Goal: Task Accomplishment & Management: Use online tool/utility

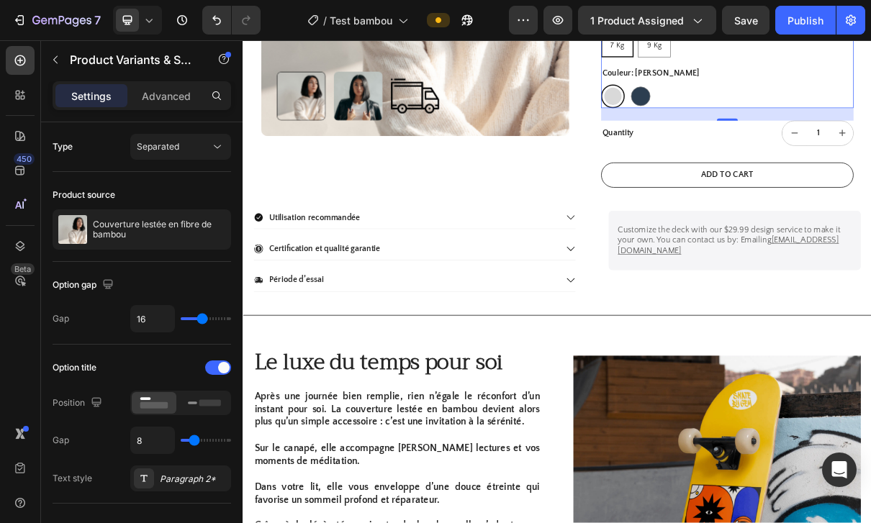
click at [433, 12] on div at bounding box center [435, 12] width 6 height 12
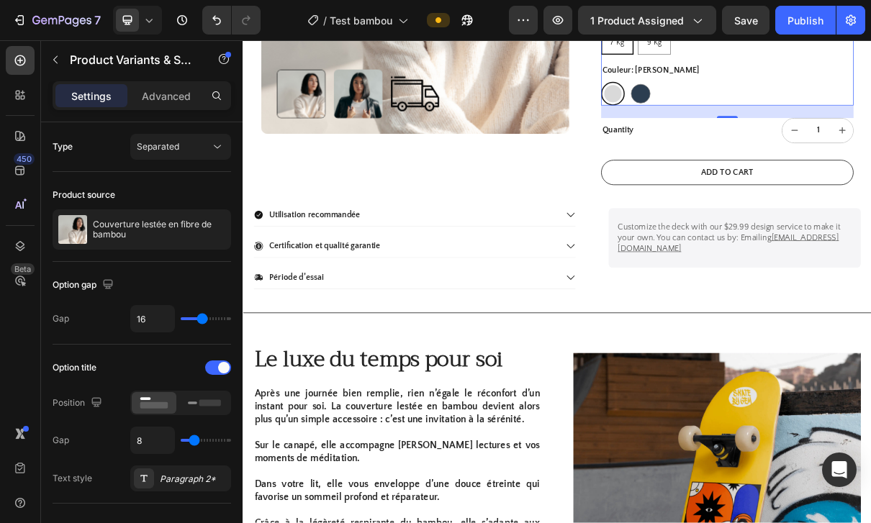
scroll to position [516, 0]
click at [444, 22] on span at bounding box center [438, 20] width 12 height 12
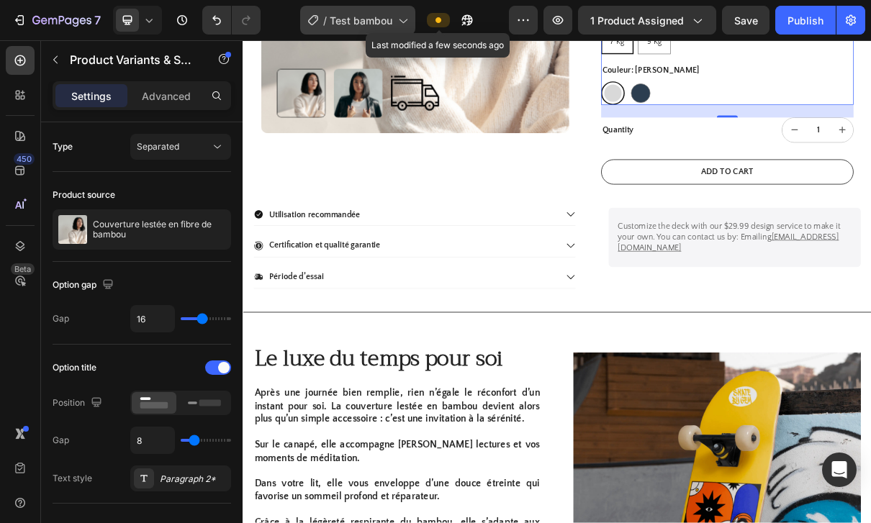
click at [414, 22] on div "/ Test bambou" at bounding box center [357, 20] width 115 height 29
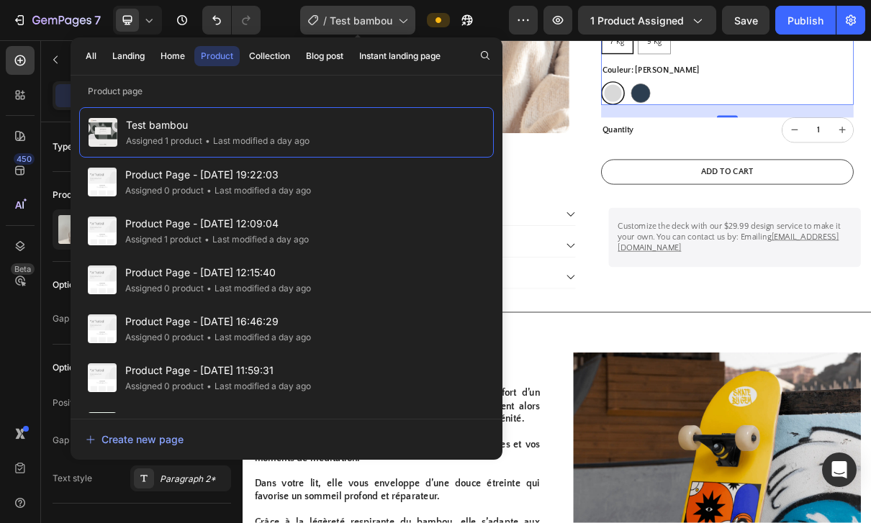
click at [387, 17] on span "Test bambou" at bounding box center [361, 20] width 63 height 15
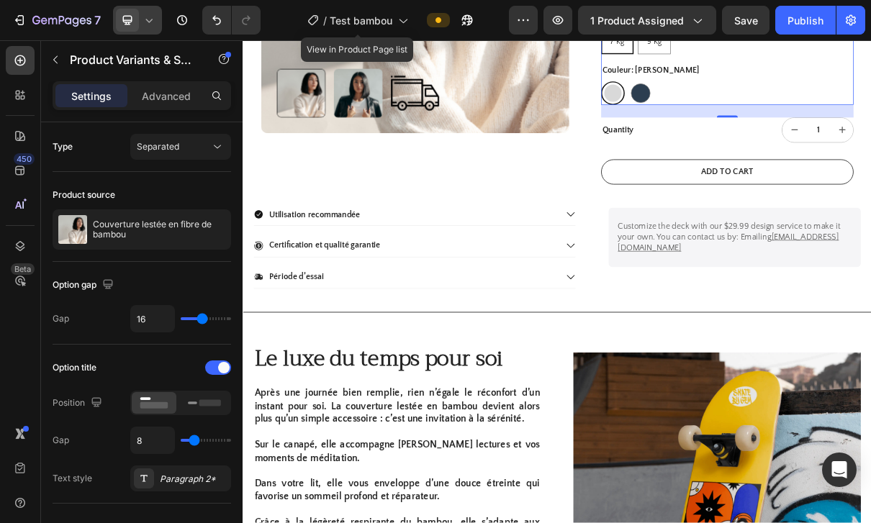
click at [156, 20] on icon at bounding box center [149, 20] width 14 height 14
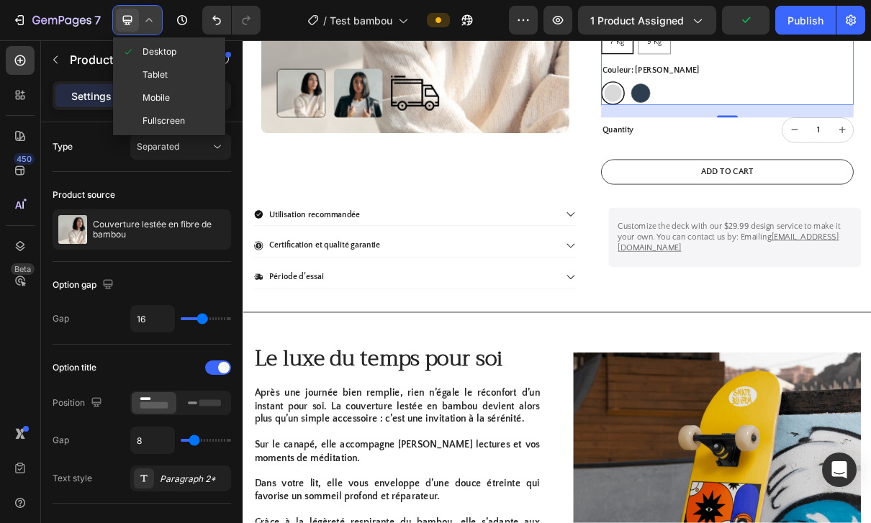
click at [155, 16] on icon at bounding box center [149, 20] width 14 height 14
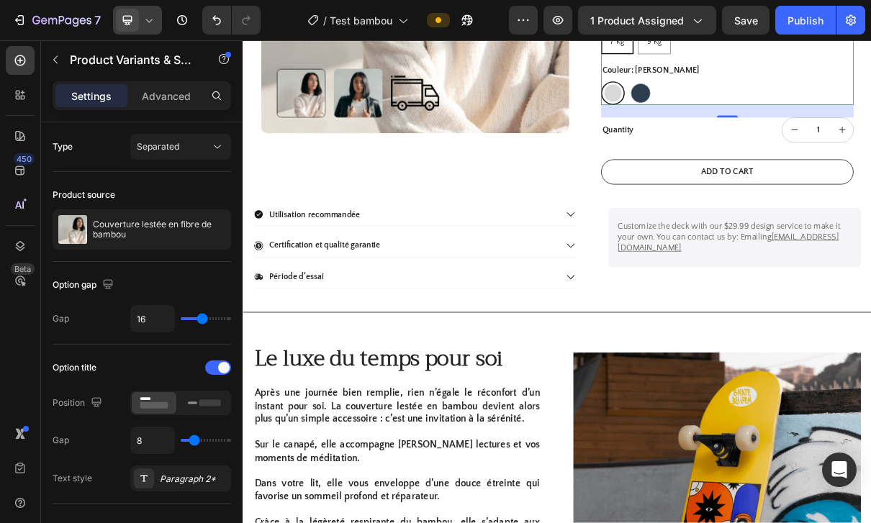
click at [130, 23] on icon at bounding box center [127, 20] width 14 height 14
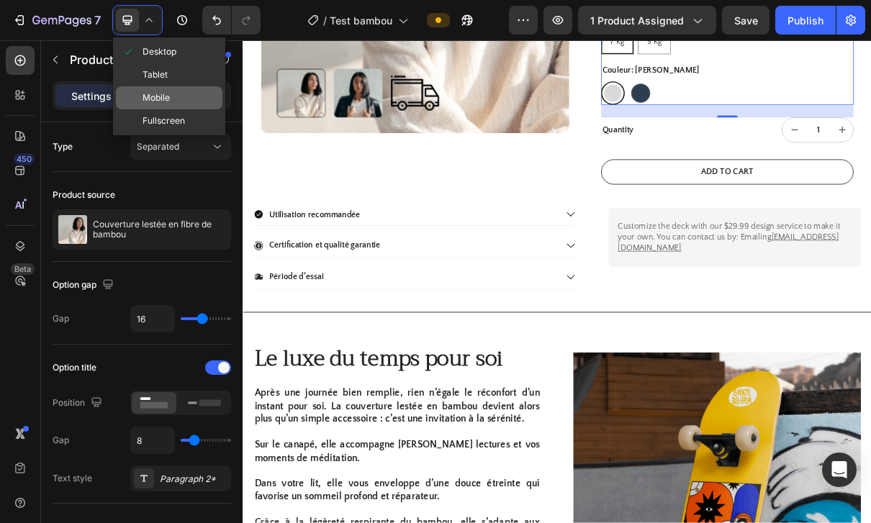
click at [144, 100] on span "Mobile" at bounding box center [155, 98] width 27 height 14
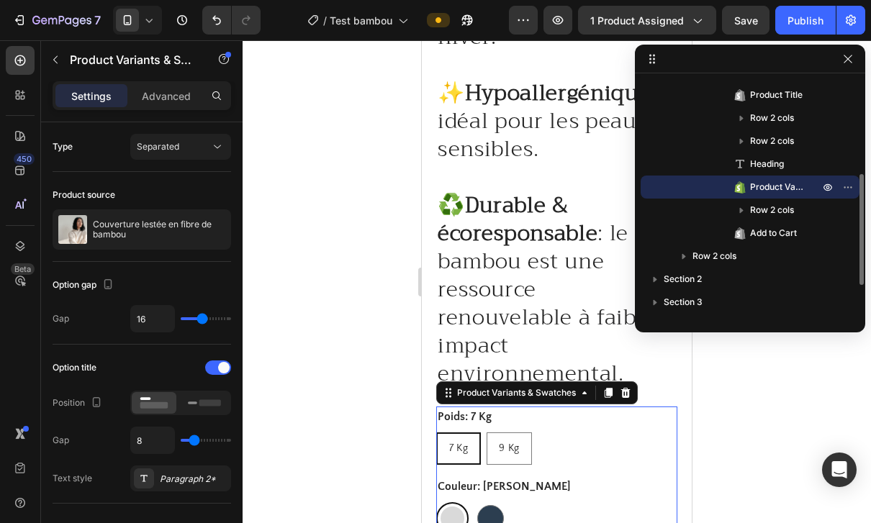
scroll to position [1160, 0]
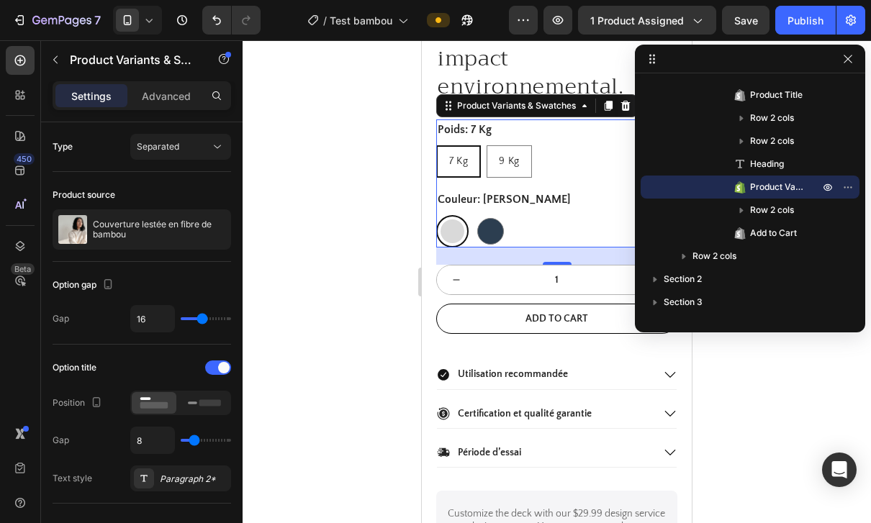
click at [787, 397] on div at bounding box center [557, 281] width 628 height 483
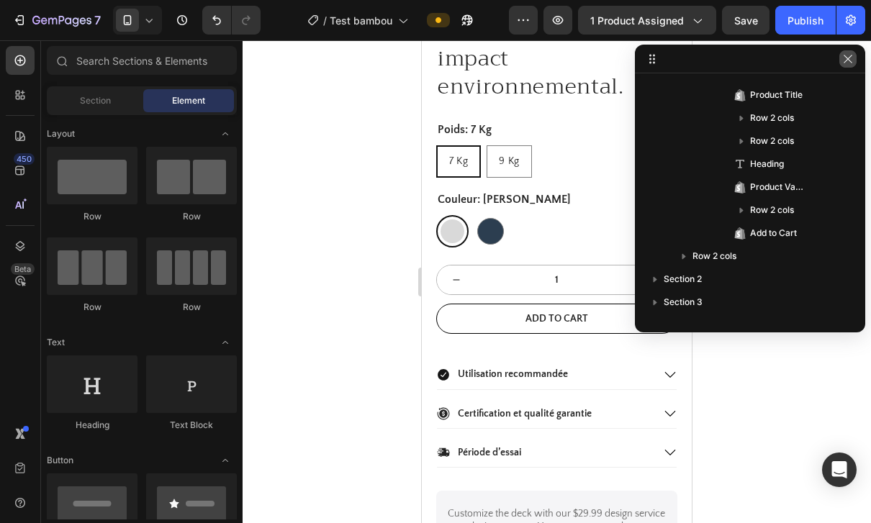
click at [848, 53] on icon "button" at bounding box center [848, 59] width 12 height 12
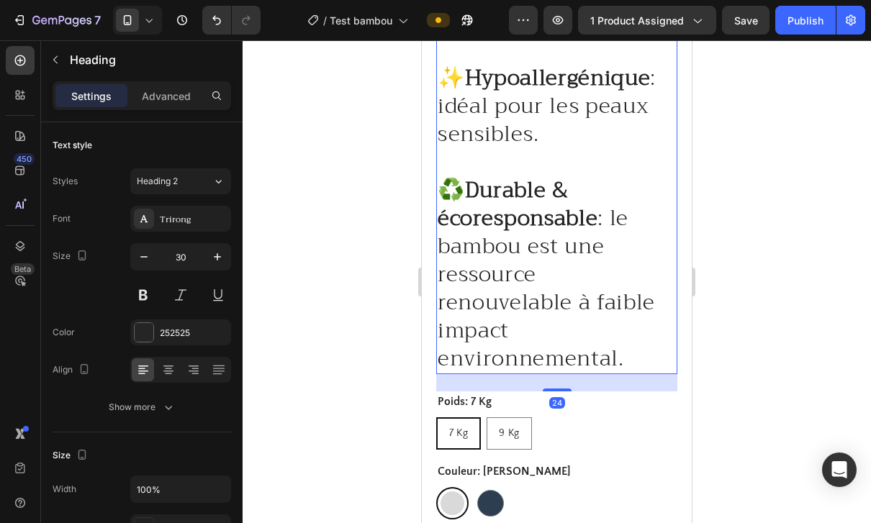
scroll to position [263, 0]
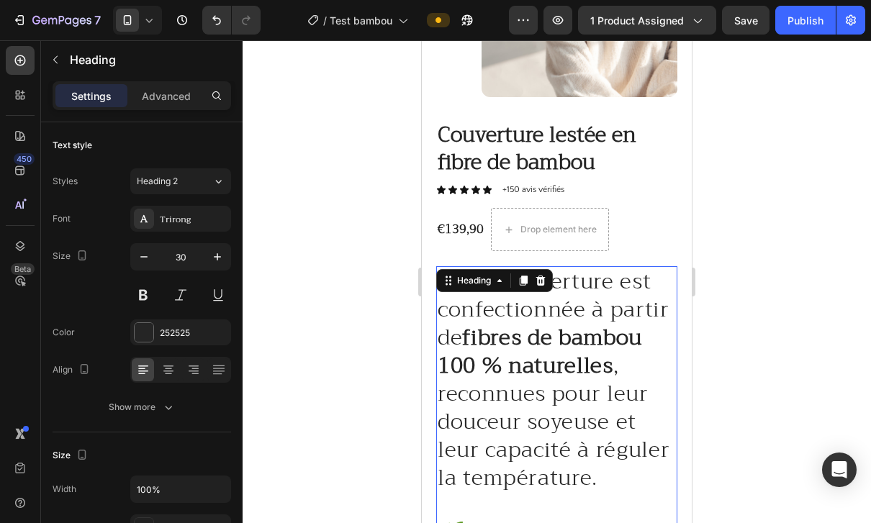
click at [633, 320] on strong "fibres de bambou 100 % naturelles" at bounding box center [540, 351] width 204 height 65
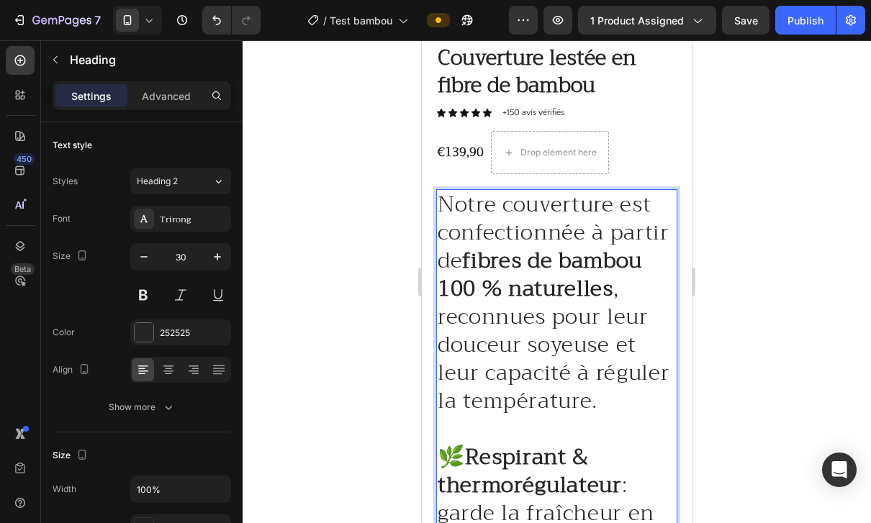
scroll to position [341, 0]
click at [145, 264] on button "button" at bounding box center [144, 257] width 26 height 26
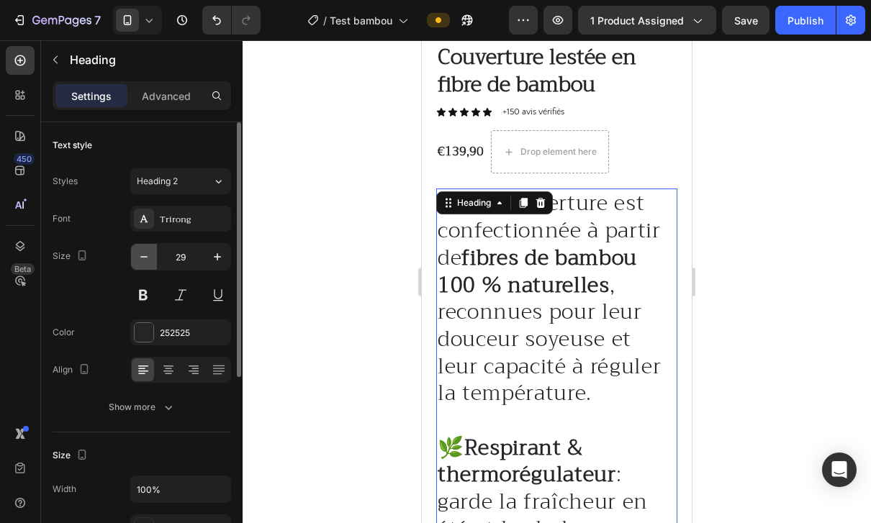
click at [153, 263] on button "button" at bounding box center [144, 257] width 26 height 26
click at [158, 258] on input "28" at bounding box center [180, 257] width 47 height 26
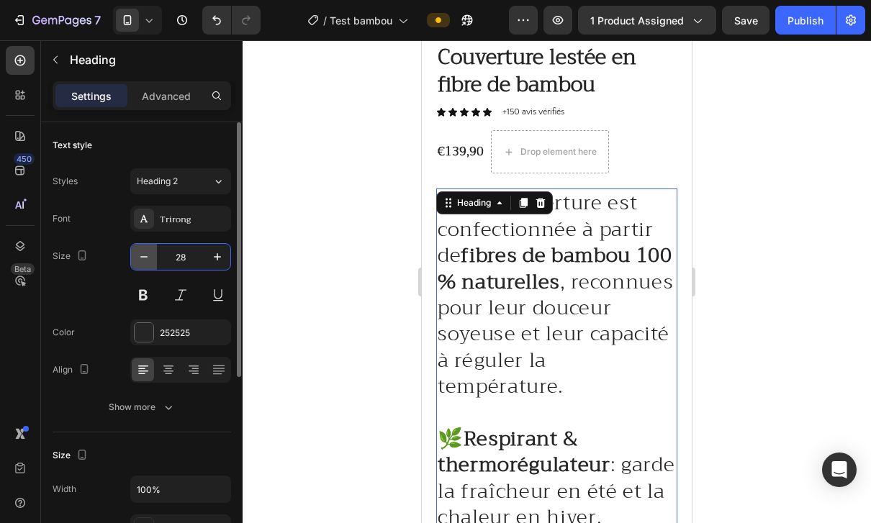
click at [142, 264] on button "button" at bounding box center [144, 257] width 26 height 26
click at [142, 268] on button "button" at bounding box center [144, 257] width 26 height 26
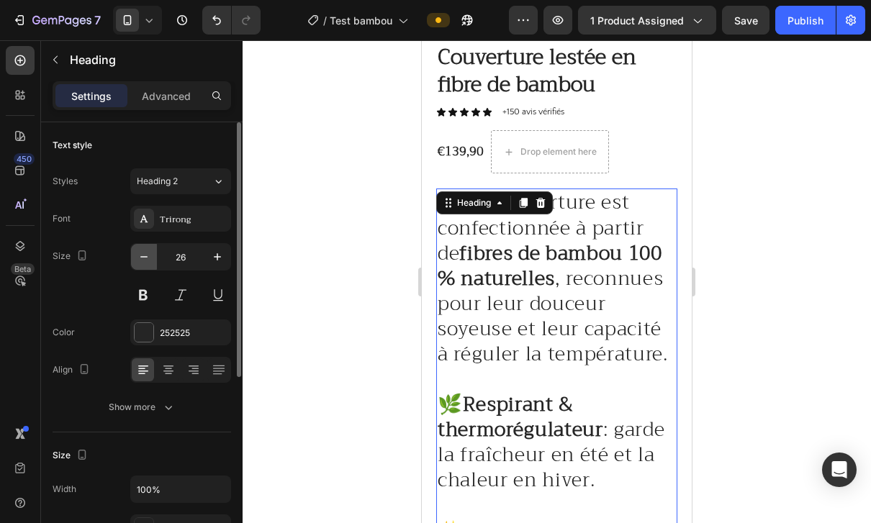
click at [142, 265] on button "button" at bounding box center [144, 257] width 26 height 26
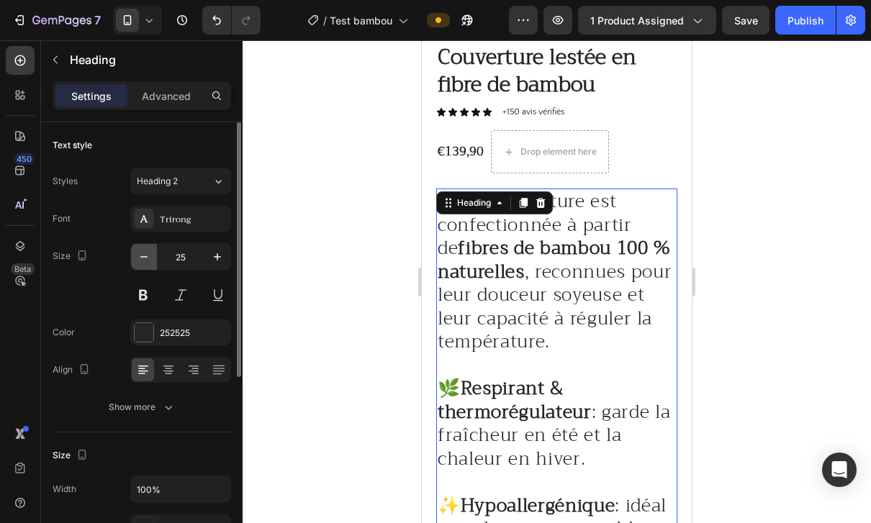
click at [142, 261] on icon "button" at bounding box center [144, 257] width 14 height 14
click at [143, 259] on icon "button" at bounding box center [144, 257] width 14 height 14
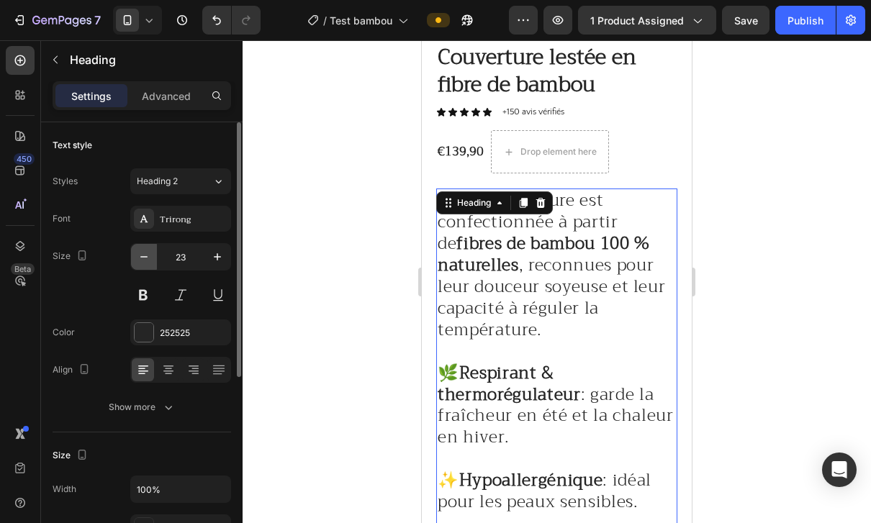
click at [150, 268] on button "button" at bounding box center [144, 257] width 26 height 26
click at [157, 265] on input "23" at bounding box center [180, 257] width 47 height 26
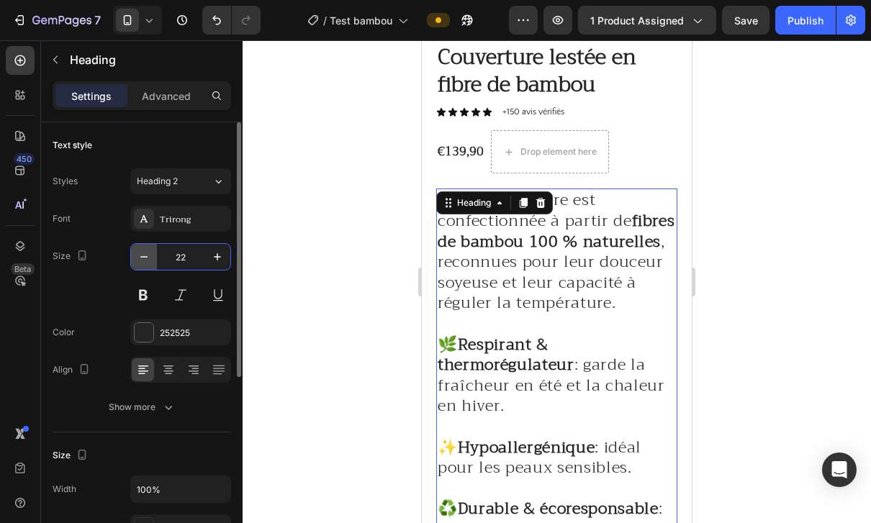
click at [154, 261] on button "button" at bounding box center [144, 257] width 26 height 26
click at [158, 255] on input "22" at bounding box center [180, 257] width 47 height 26
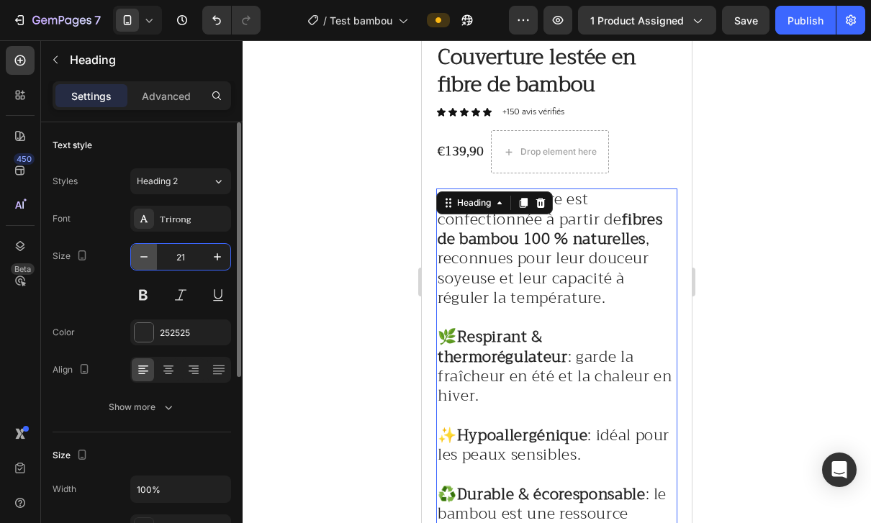
click at [152, 261] on button "button" at bounding box center [144, 257] width 26 height 26
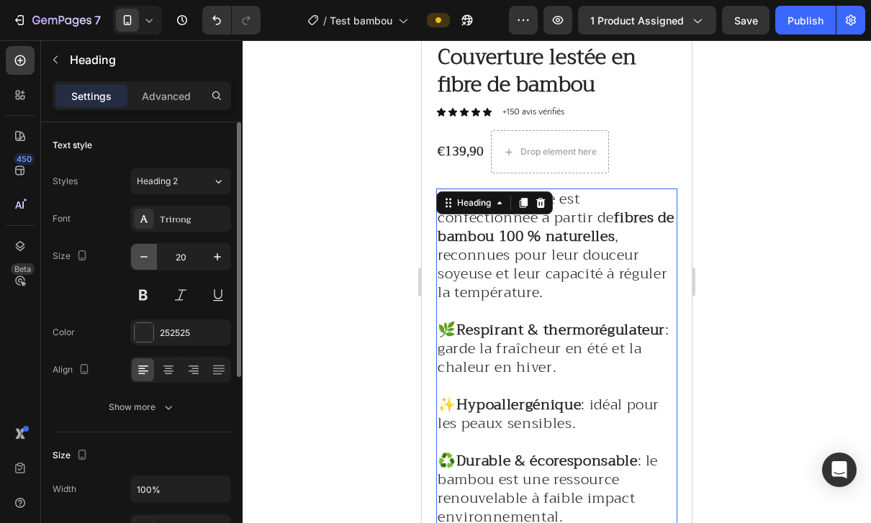
click at [155, 256] on button "button" at bounding box center [144, 257] width 26 height 26
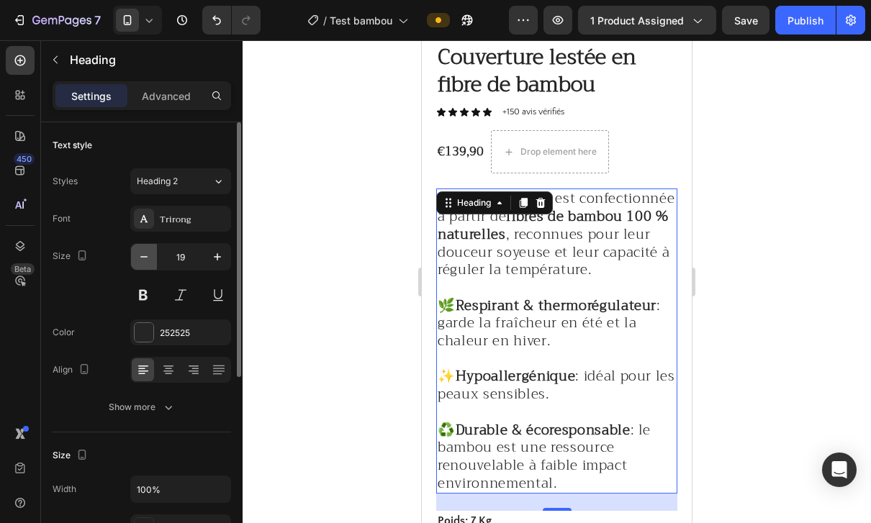
click at [152, 260] on button "button" at bounding box center [144, 257] width 26 height 26
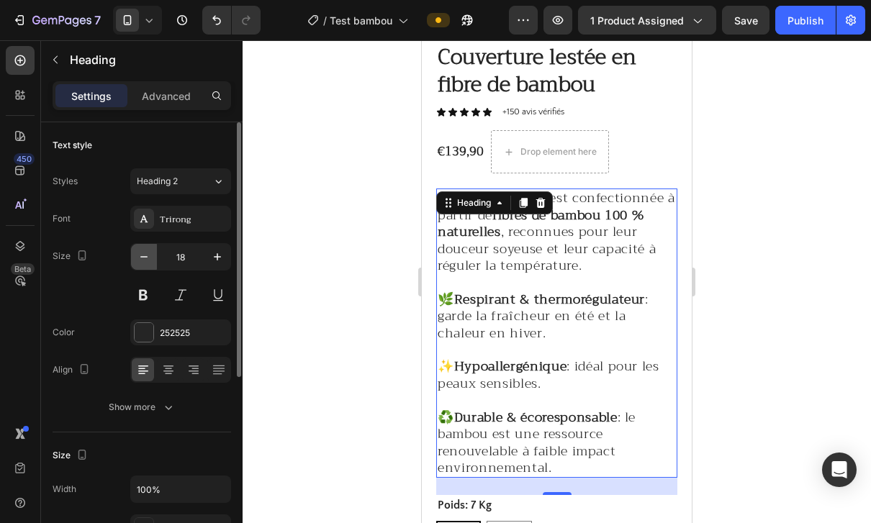
click at [146, 268] on button "button" at bounding box center [144, 257] width 26 height 26
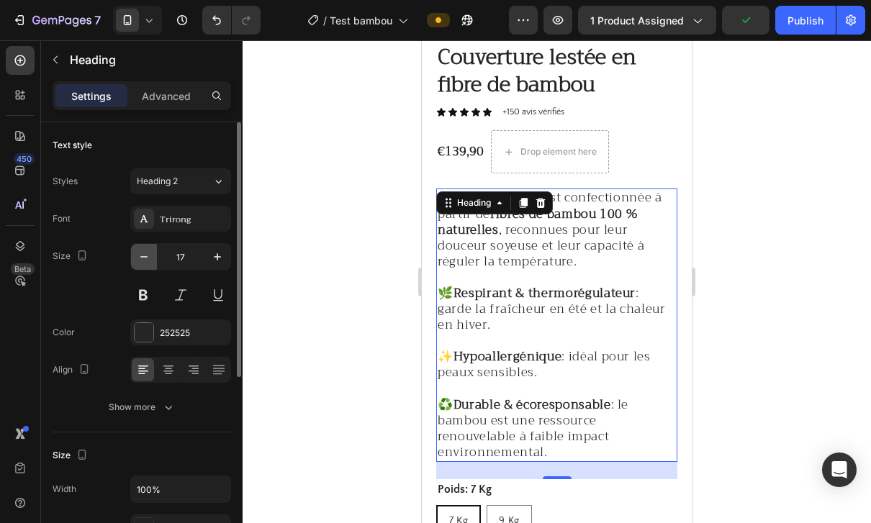
click at [137, 262] on icon "button" at bounding box center [144, 257] width 14 height 14
type input "16"
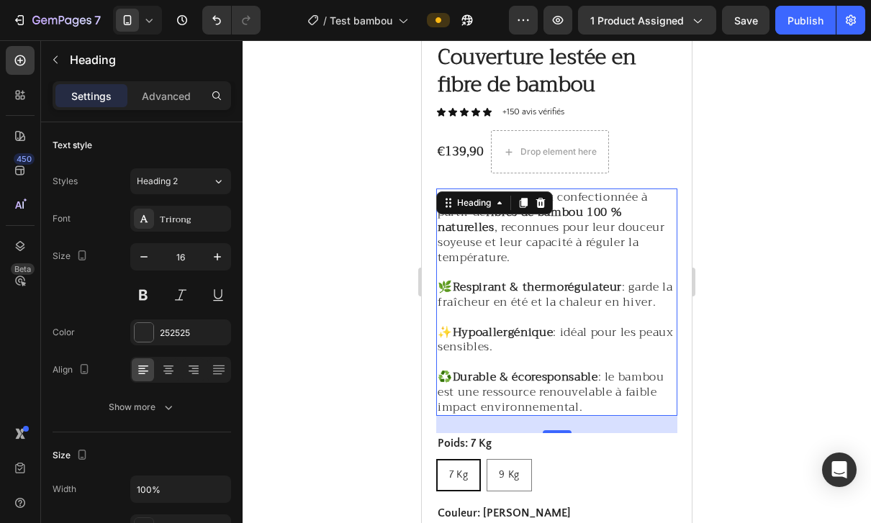
click at [781, 355] on div at bounding box center [557, 281] width 628 height 483
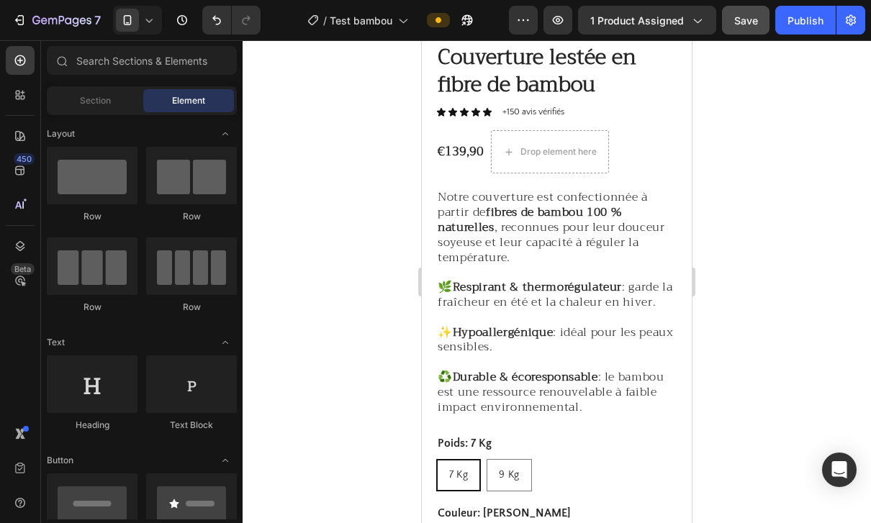
click at [746, 24] on span "Save" at bounding box center [746, 20] width 24 height 12
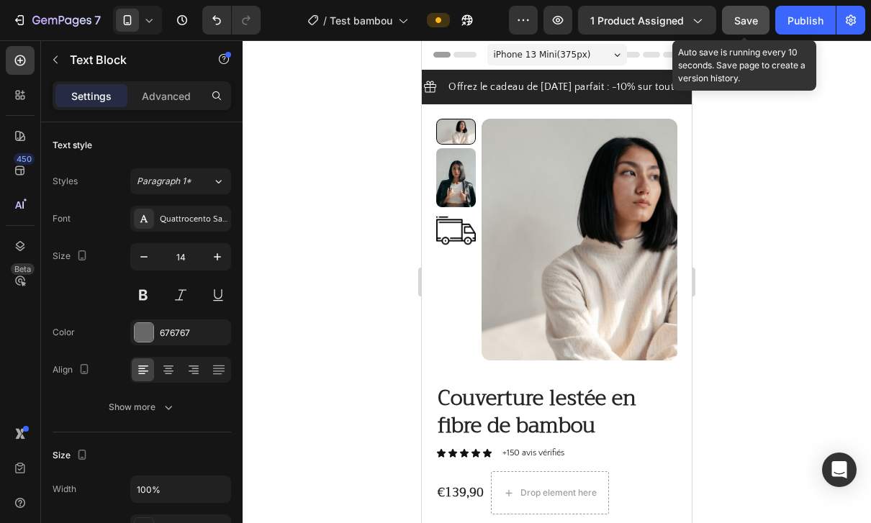
scroll to position [0, 0]
click at [130, 33] on div at bounding box center [137, 20] width 49 height 29
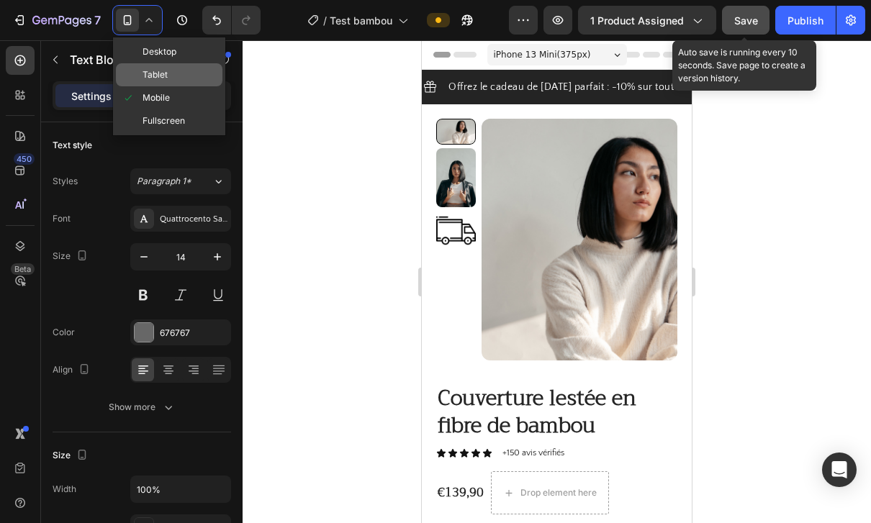
click at [138, 71] on span at bounding box center [132, 75] width 21 height 12
type input "16"
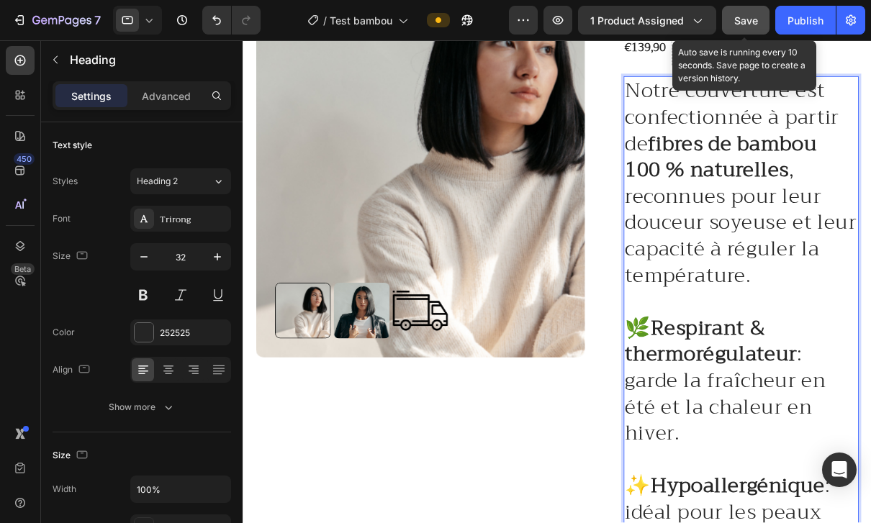
scroll to position [199, 0]
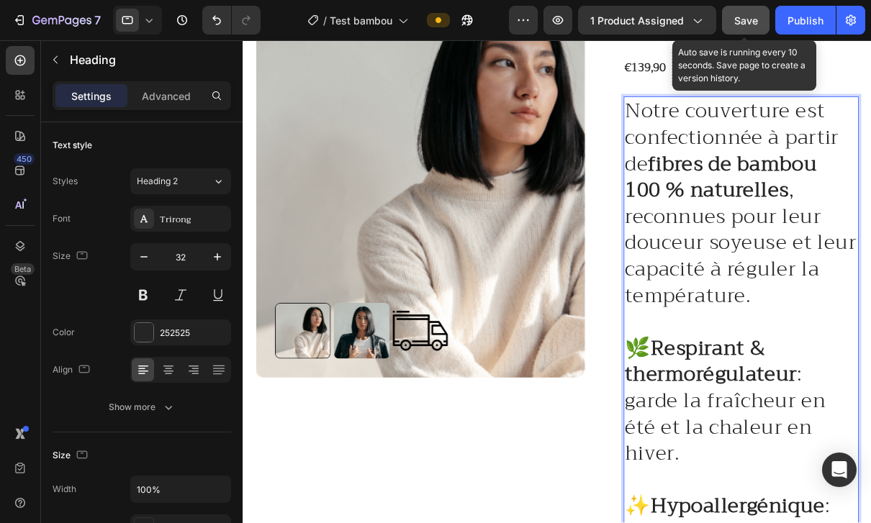
click at [807, 361] on p "Notre couverture est confectionnée à partir de fibres de bambou 100 % naturelle…" at bounding box center [808, 480] width 264 height 748
click at [138, 252] on icon "button" at bounding box center [144, 257] width 14 height 14
click at [138, 250] on icon "button" at bounding box center [144, 257] width 14 height 14
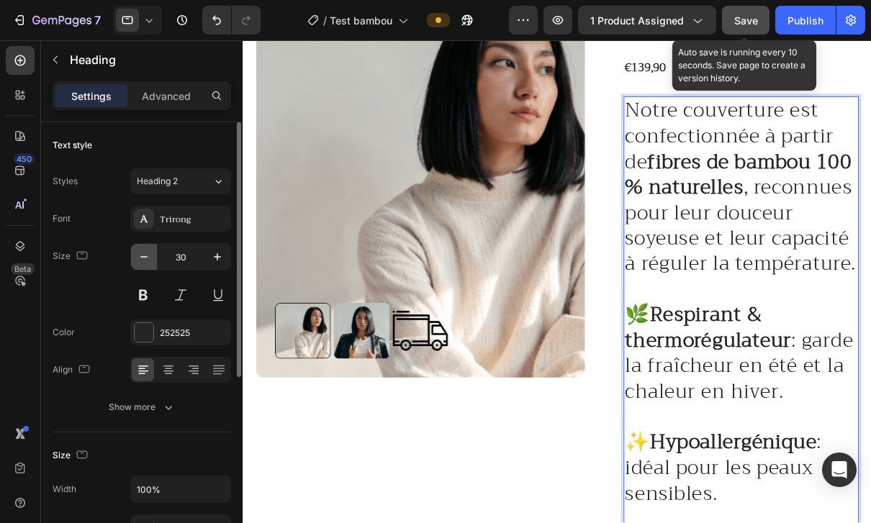
click at [135, 250] on button "button" at bounding box center [144, 257] width 26 height 26
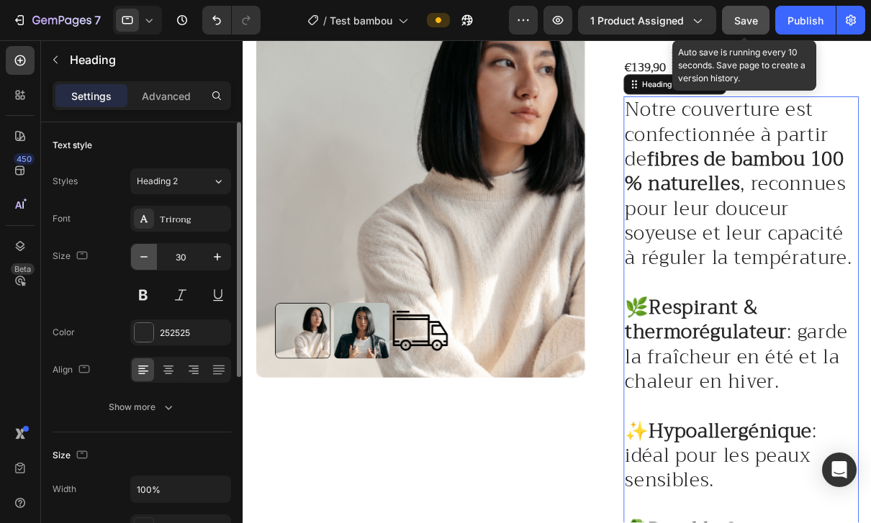
click at [135, 251] on button "button" at bounding box center [144, 257] width 26 height 26
click at [135, 252] on button "button" at bounding box center [144, 257] width 26 height 26
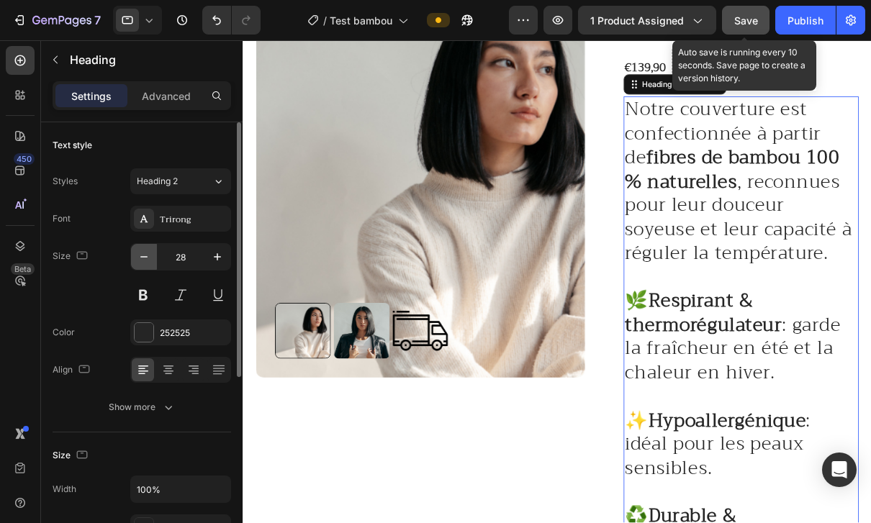
click at [131, 255] on button "button" at bounding box center [144, 257] width 26 height 26
click at [133, 253] on button "button" at bounding box center [144, 257] width 26 height 26
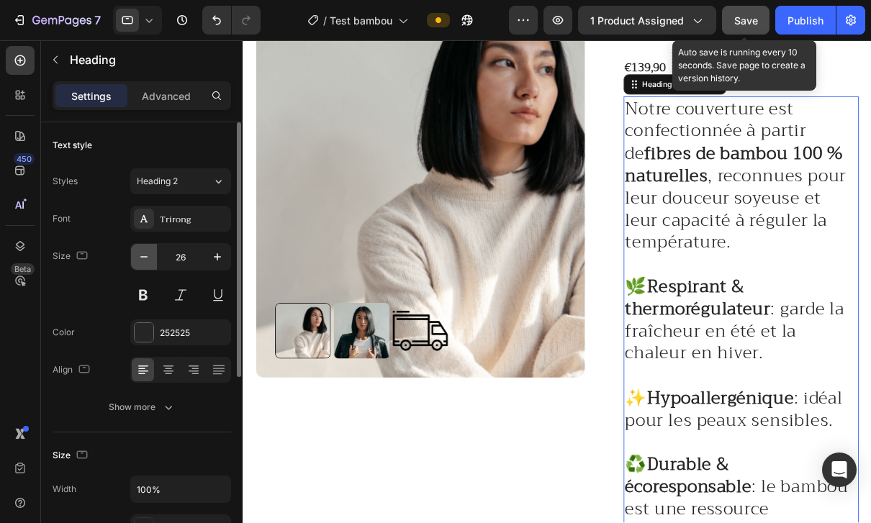
click at [131, 255] on button "button" at bounding box center [144, 257] width 26 height 26
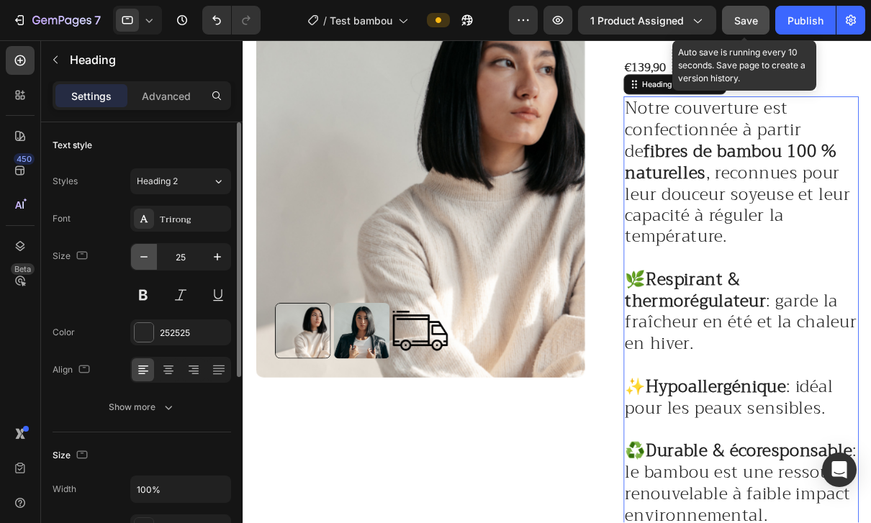
click at [132, 253] on button "button" at bounding box center [144, 257] width 26 height 26
click at [131, 254] on button "button" at bounding box center [144, 257] width 26 height 26
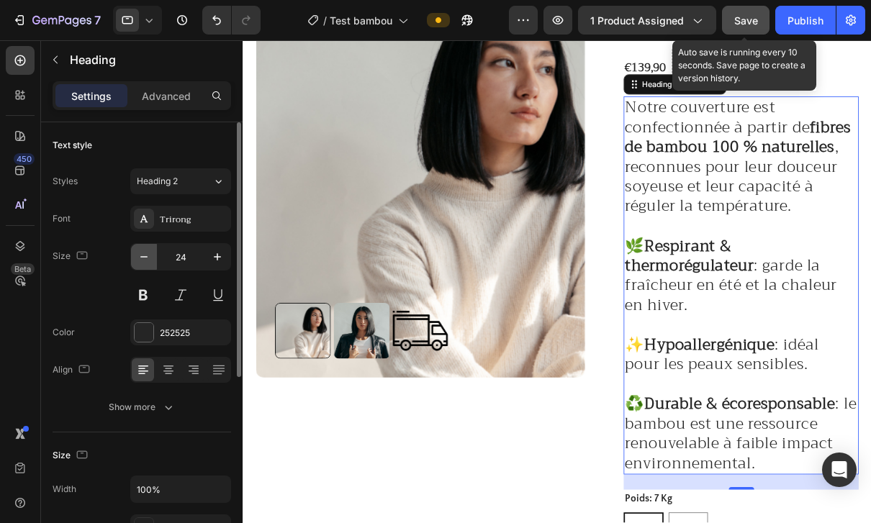
click at [132, 253] on button "button" at bounding box center [144, 257] width 26 height 26
click at [132, 252] on button "button" at bounding box center [144, 257] width 26 height 26
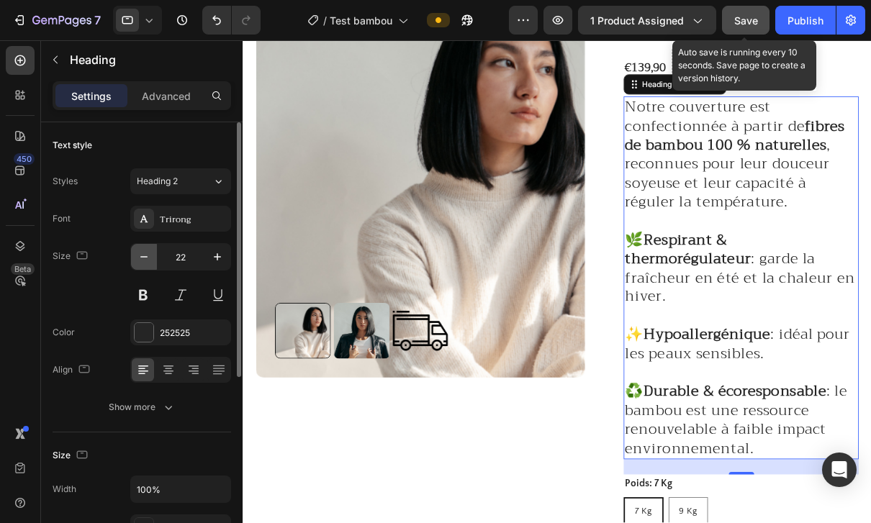
click at [132, 253] on button "button" at bounding box center [144, 257] width 26 height 26
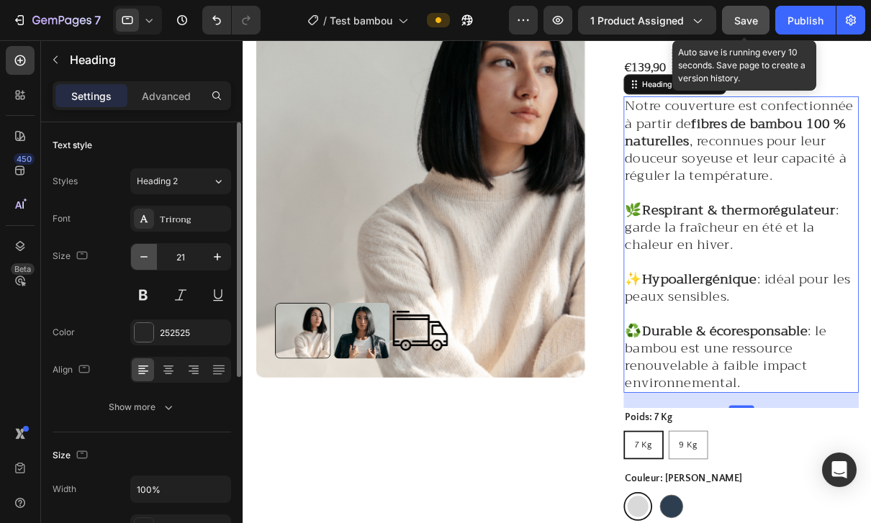
click at [132, 254] on button "button" at bounding box center [144, 257] width 26 height 26
click at [133, 253] on button "button" at bounding box center [144, 257] width 26 height 26
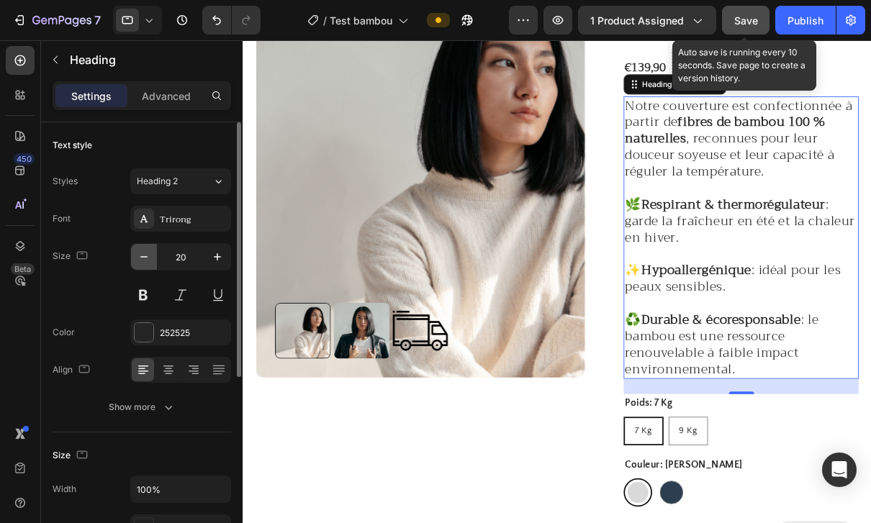
click at [132, 255] on button "button" at bounding box center [144, 257] width 26 height 26
click at [133, 254] on button "button" at bounding box center [144, 257] width 26 height 26
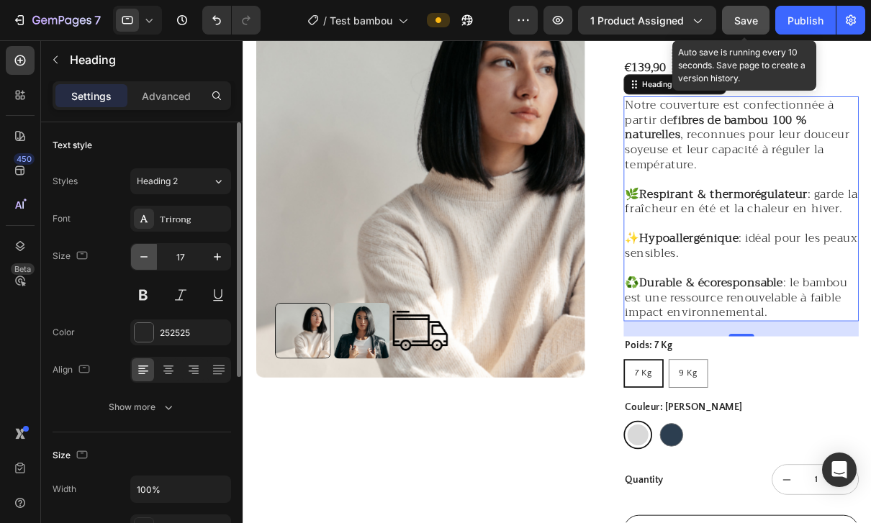
click at [132, 253] on button "button" at bounding box center [144, 257] width 26 height 26
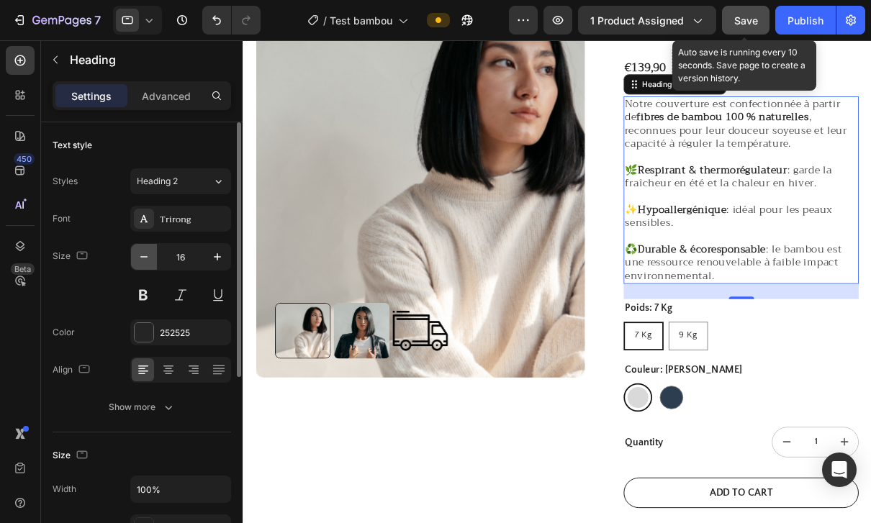
click at [132, 256] on button "button" at bounding box center [144, 257] width 26 height 26
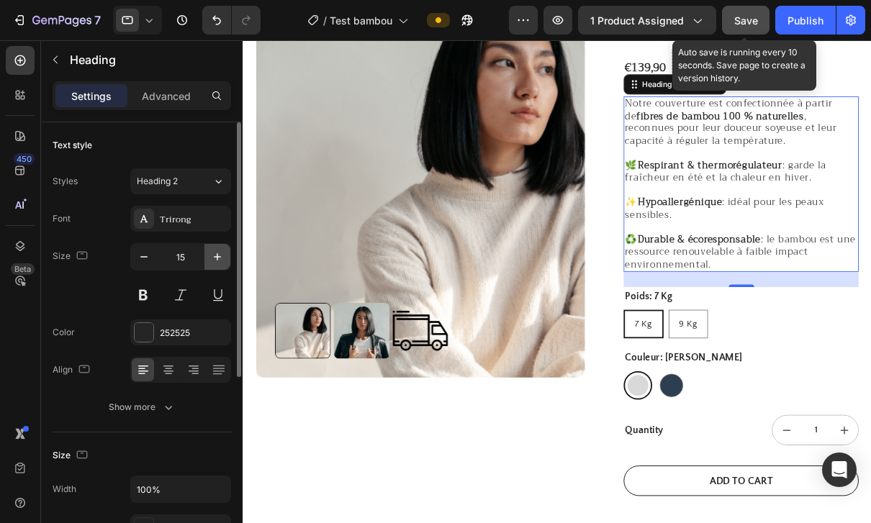
click at [210, 253] on icon "button" at bounding box center [217, 257] width 14 height 14
type input "16"
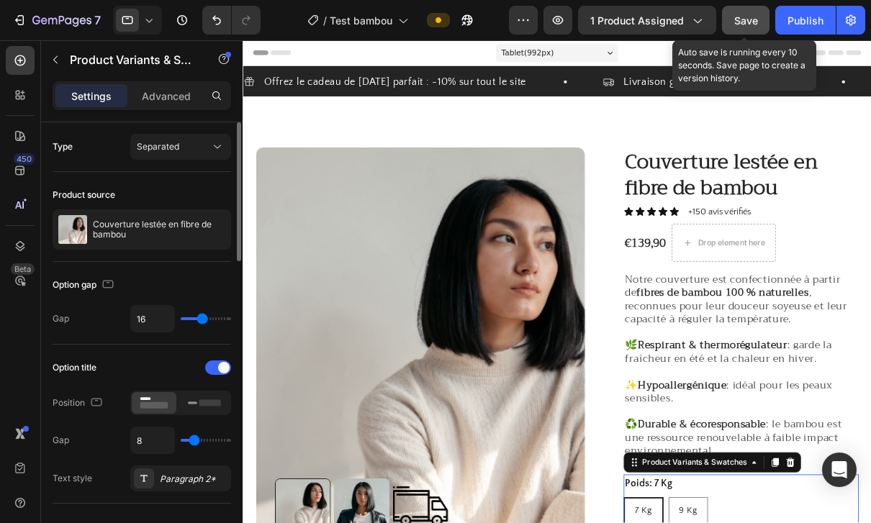
scroll to position [0, 0]
click at [746, 14] on span "Save" at bounding box center [746, 20] width 24 height 12
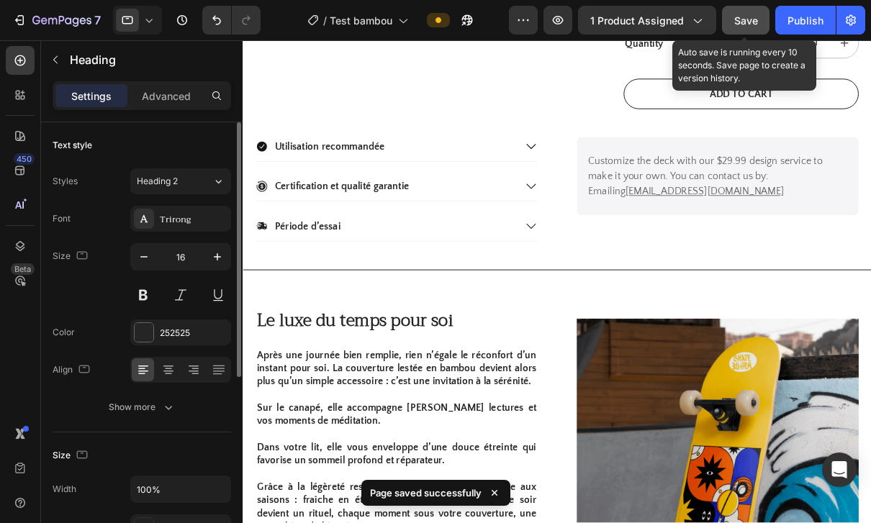
scroll to position [636, 0]
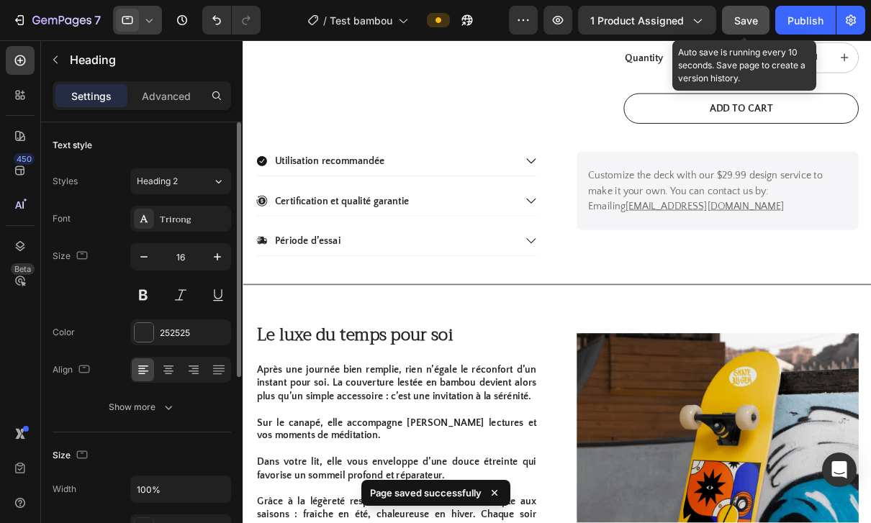
click at [135, 24] on span at bounding box center [127, 20] width 23 height 23
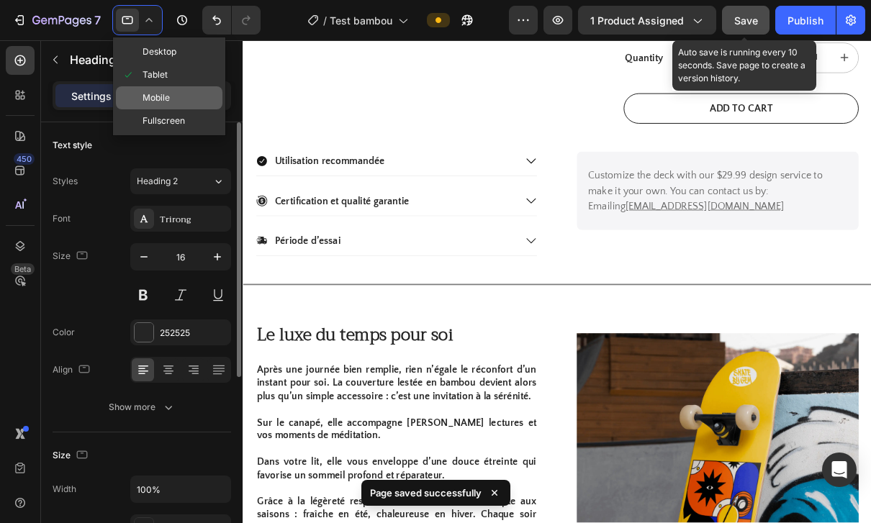
click at [153, 104] on span "Mobile" at bounding box center [155, 98] width 27 height 14
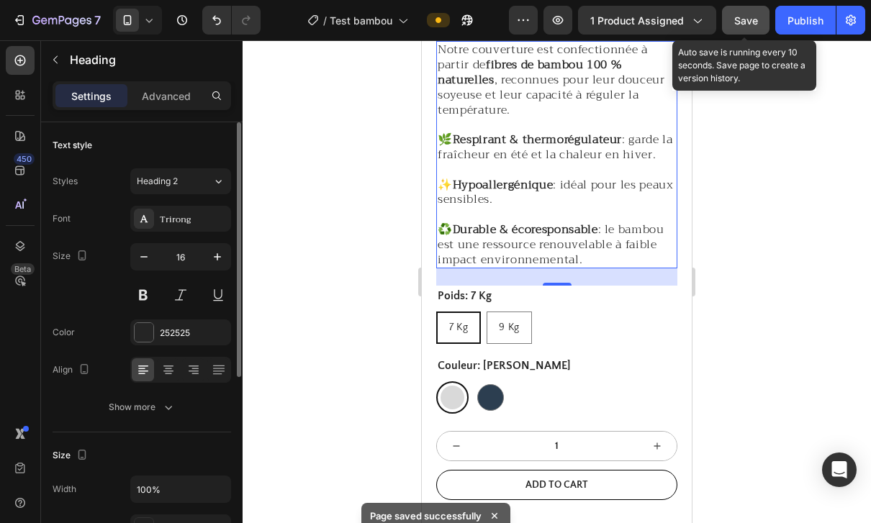
scroll to position [438, 0]
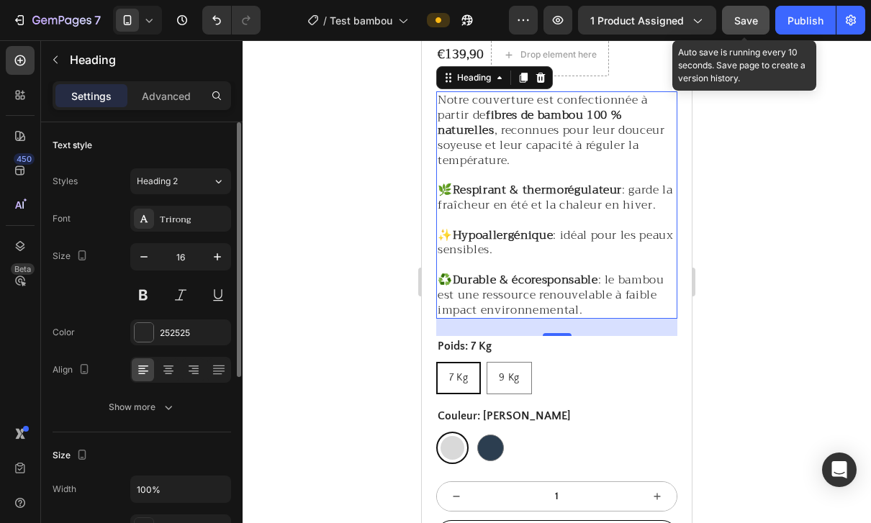
click at [717, 381] on div at bounding box center [557, 281] width 628 height 483
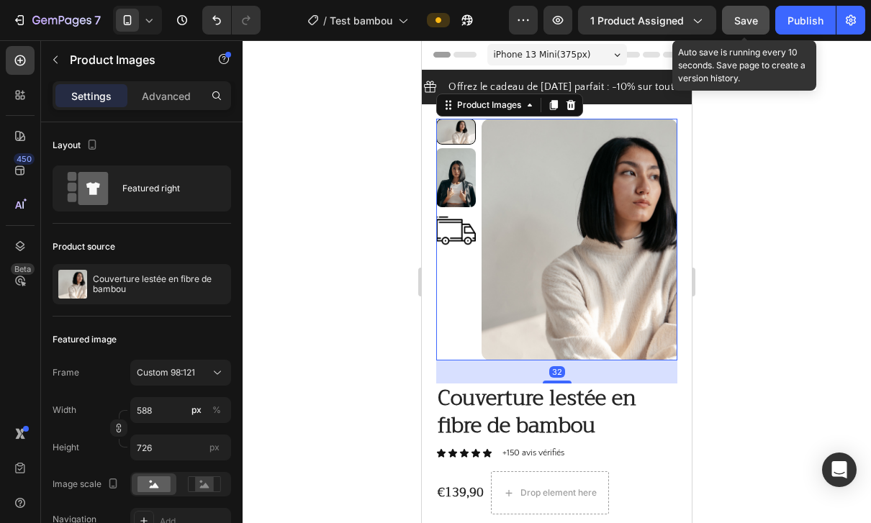
scroll to position [0, 0]
click at [769, 173] on div at bounding box center [557, 281] width 628 height 483
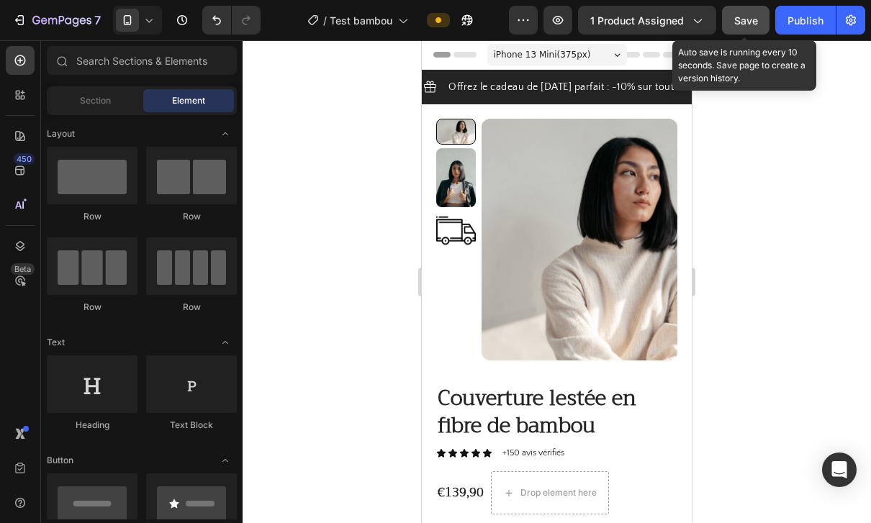
click at [598, 61] on div "iPhone 13 Mini ( 375 px)" at bounding box center [557, 55] width 140 height 22
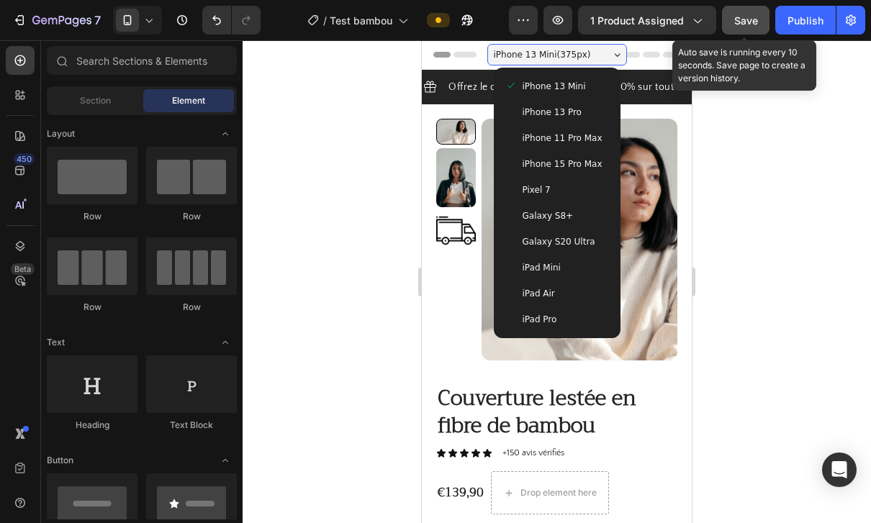
click at [584, 116] on div "iPhone 13 Pro" at bounding box center [557, 112] width 104 height 14
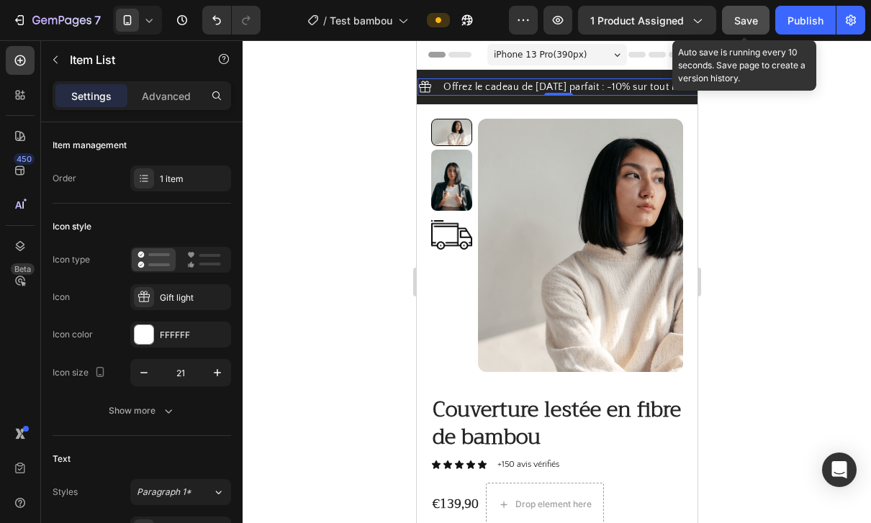
click at [753, 153] on div at bounding box center [557, 281] width 628 height 483
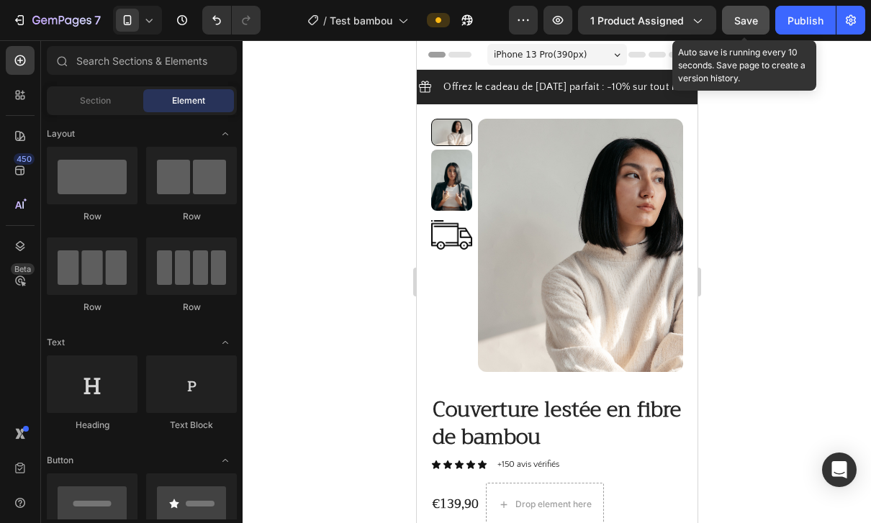
click at [768, 126] on div at bounding box center [557, 281] width 628 height 483
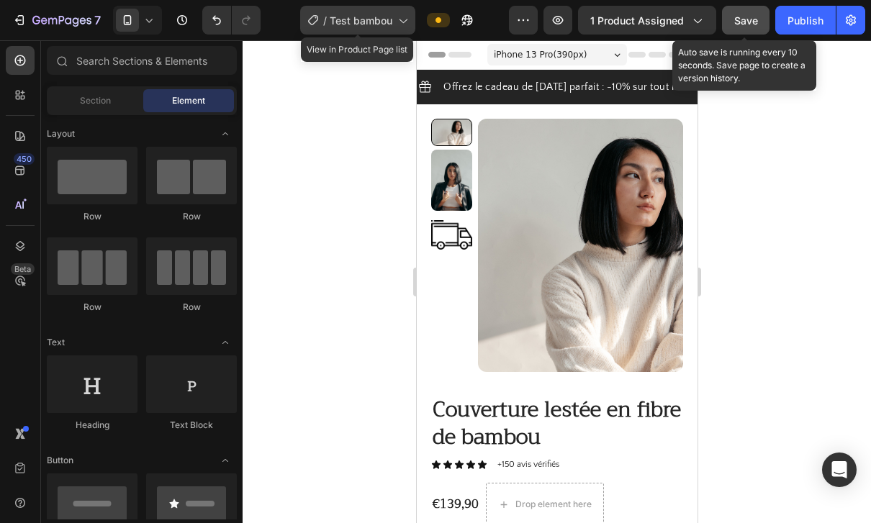
click at [387, 13] on span "Test bambou" at bounding box center [361, 20] width 63 height 15
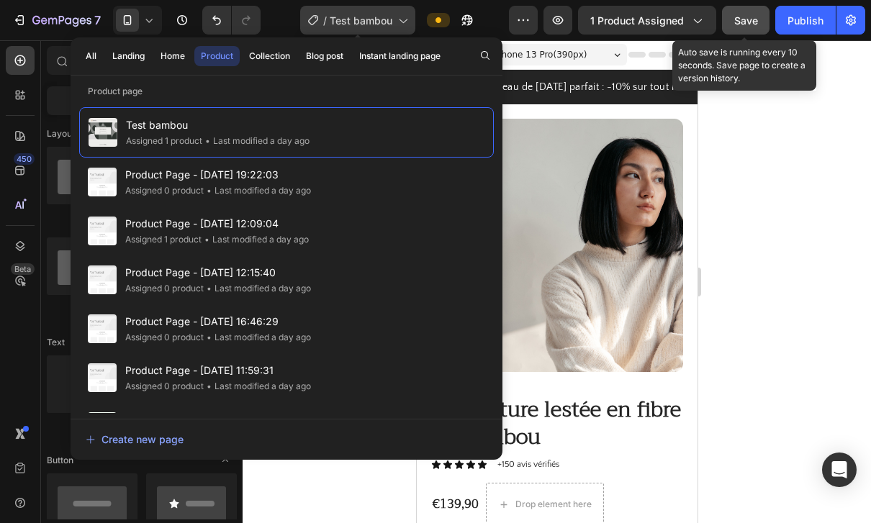
click at [380, 19] on span "Test bambou" at bounding box center [361, 20] width 63 height 15
